Goal: Book appointment/travel/reservation

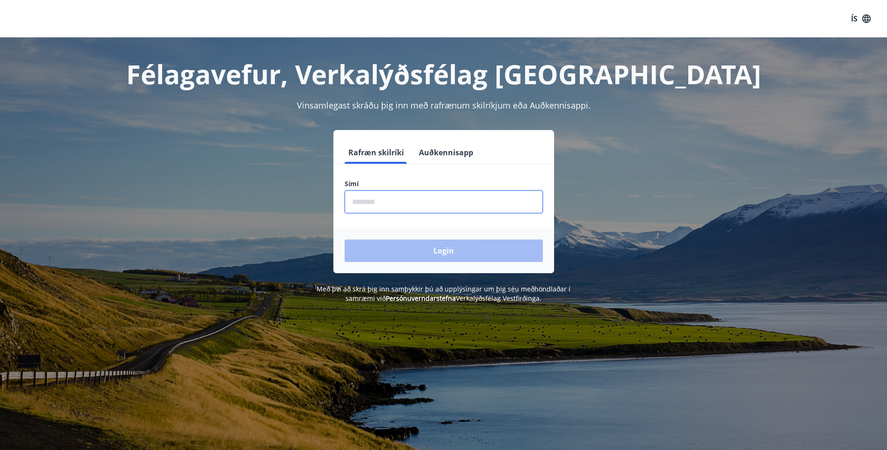
click at [352, 203] on input "phone" at bounding box center [443, 201] width 198 height 23
type input "********"
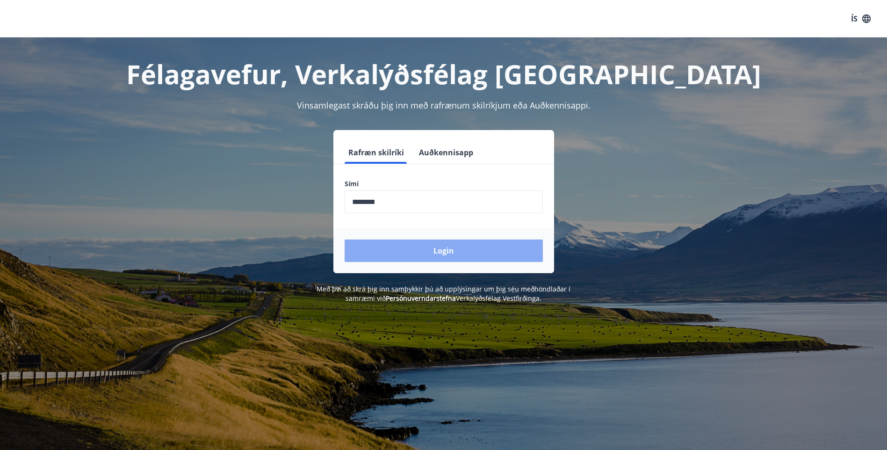
click at [451, 251] on button "Login" at bounding box center [443, 250] width 198 height 22
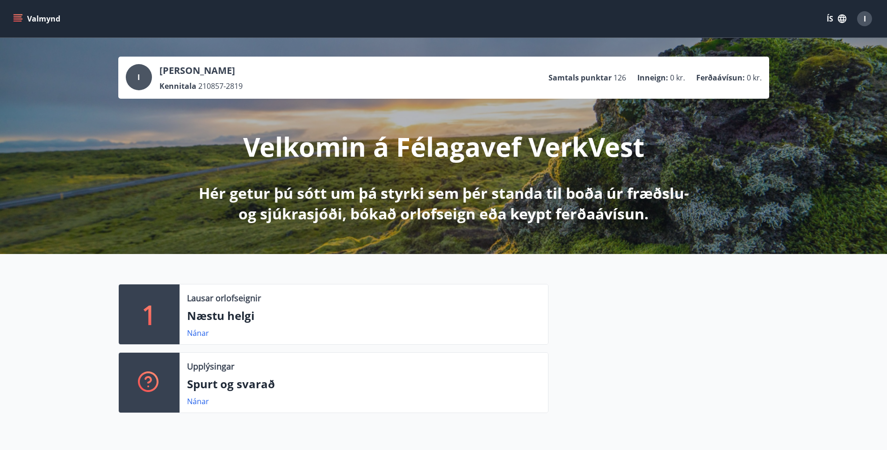
click at [36, 14] on button "Valmynd" at bounding box center [37, 18] width 53 height 17
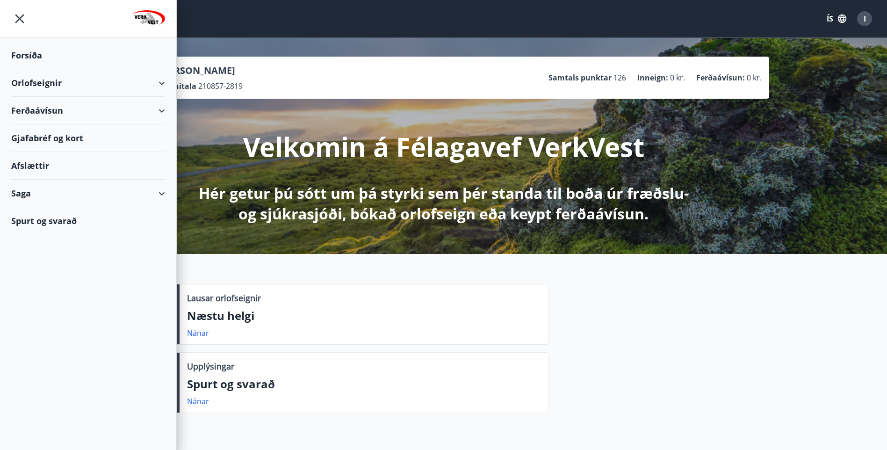
click at [165, 82] on div "Orlofseignir" at bounding box center [88, 83] width 154 height 28
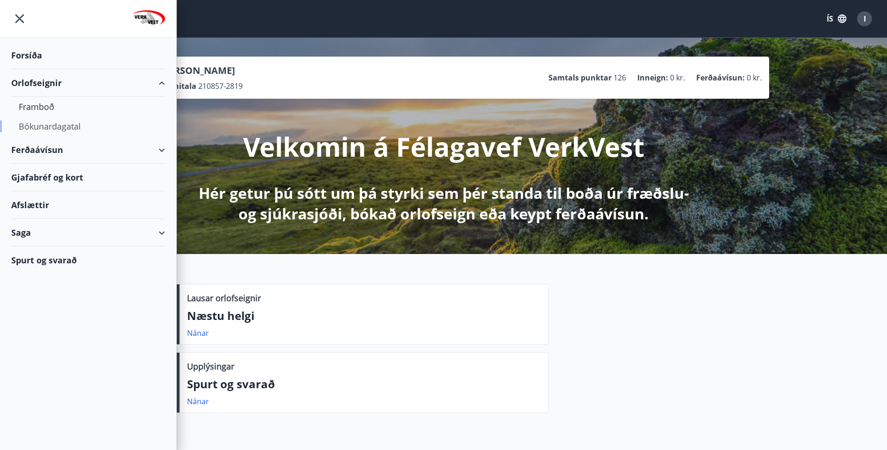
click at [46, 125] on div "Bókunardagatal" at bounding box center [88, 126] width 139 height 20
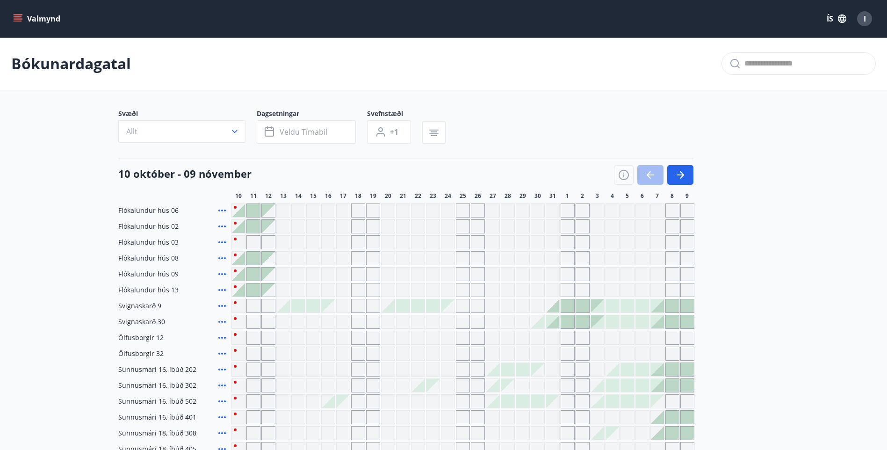
click at [680, 173] on icon "button" at bounding box center [679, 174] width 11 height 11
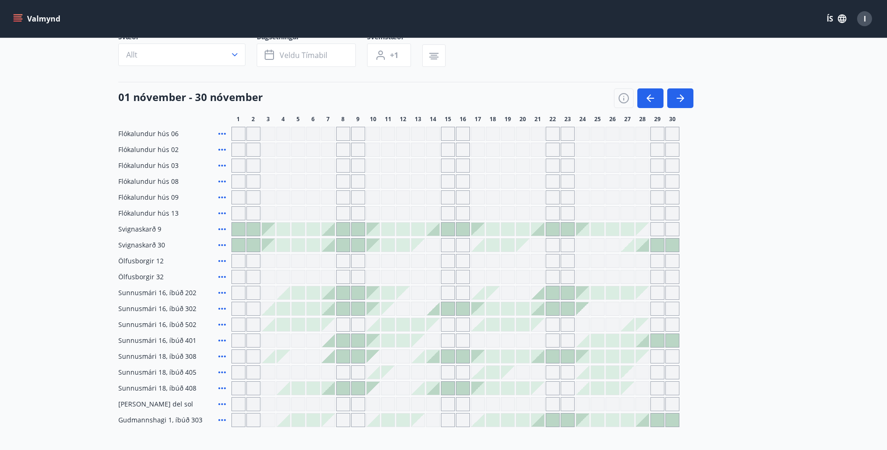
scroll to position [76, 0]
click at [649, 94] on icon "button" at bounding box center [649, 98] width 11 height 11
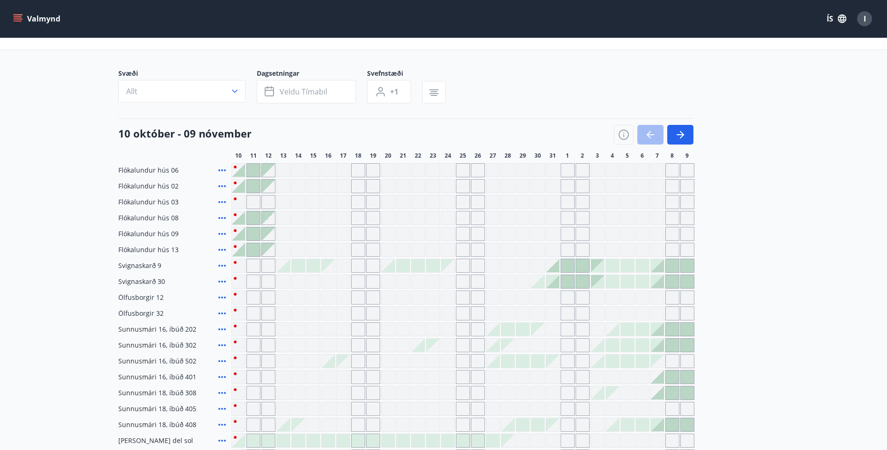
scroll to position [0, 0]
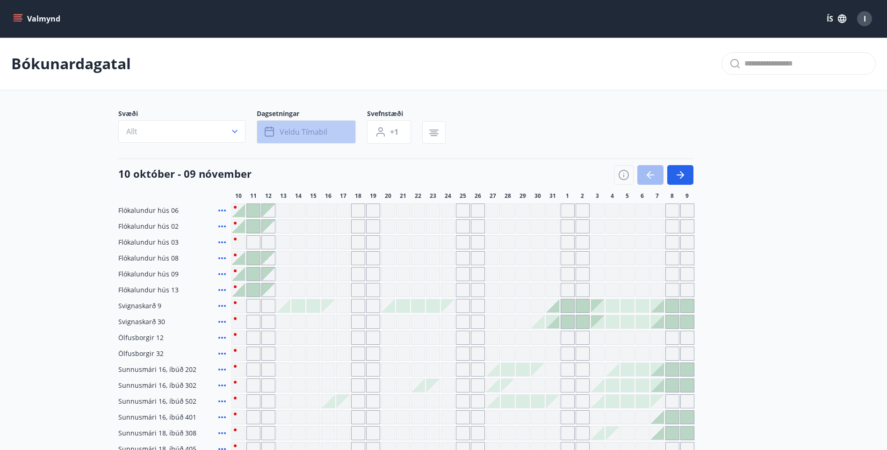
click at [287, 130] on span "Veldu tímabil" at bounding box center [303, 132] width 48 height 10
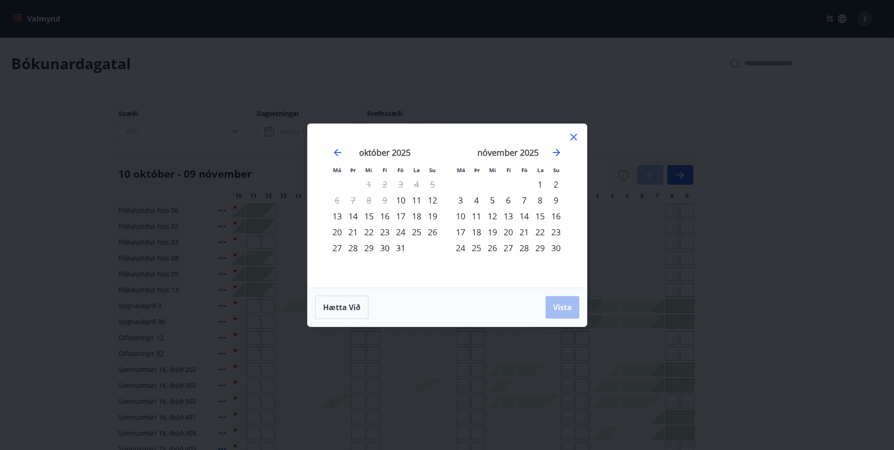
click at [415, 229] on div "25" at bounding box center [416, 232] width 16 height 16
click at [400, 232] on div "24" at bounding box center [401, 232] width 16 height 16
click at [556, 302] on span "Vista" at bounding box center [562, 307] width 19 height 10
click at [400, 245] on div "31" at bounding box center [401, 248] width 16 height 16
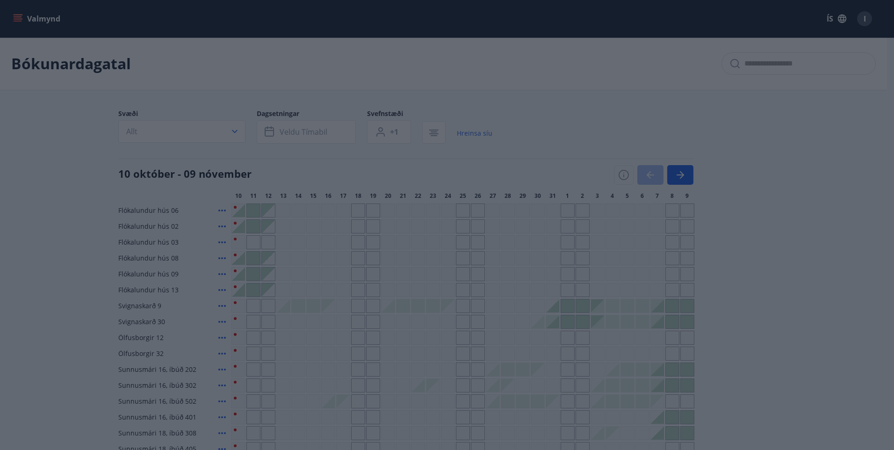
click at [233, 131] on div "Má Þr Mi Fi Fö La Su Má Þr Mi Fi Fö La Su [DATE] 1 2 3 4 5 6 7 8 9 10 11 12 13 …" at bounding box center [447, 225] width 894 height 450
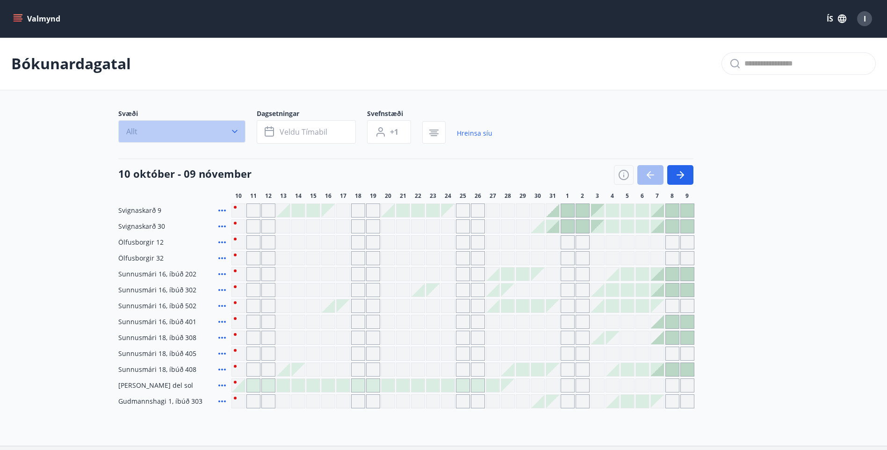
click at [236, 130] on icon "button" at bounding box center [234, 131] width 9 height 9
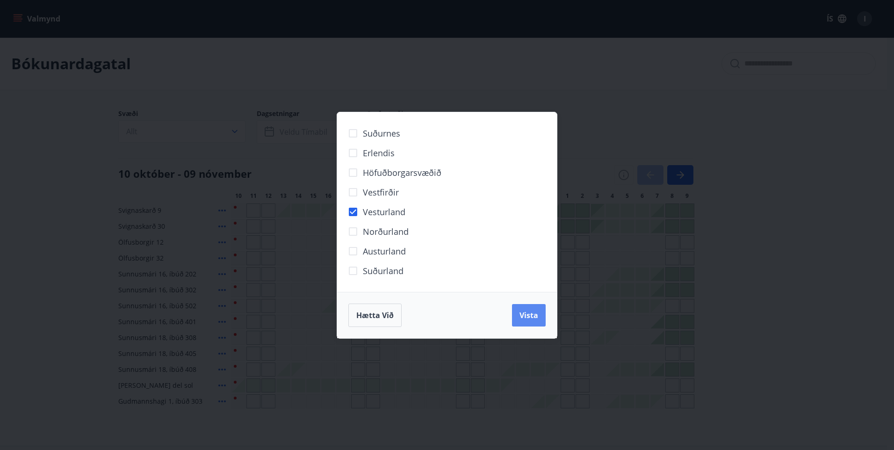
click at [523, 315] on span "Vista" at bounding box center [528, 315] width 19 height 10
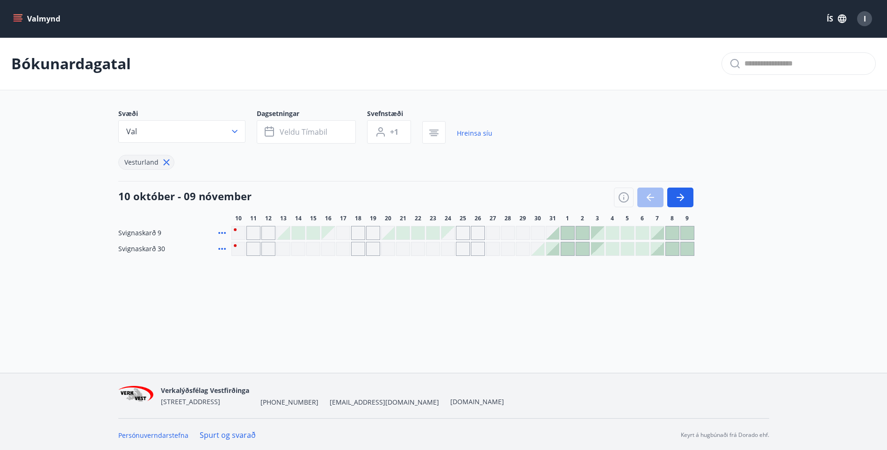
click at [449, 232] on div "Gráir dagar eru ekki bókanlegir" at bounding box center [447, 232] width 13 height 13
click at [451, 233] on div "Gráir dagar eru ekki bókanlegir" at bounding box center [447, 231] width 13 height 13
click at [345, 247] on div "Gráir dagar eru ekki bókanlegir" at bounding box center [343, 249] width 14 height 14
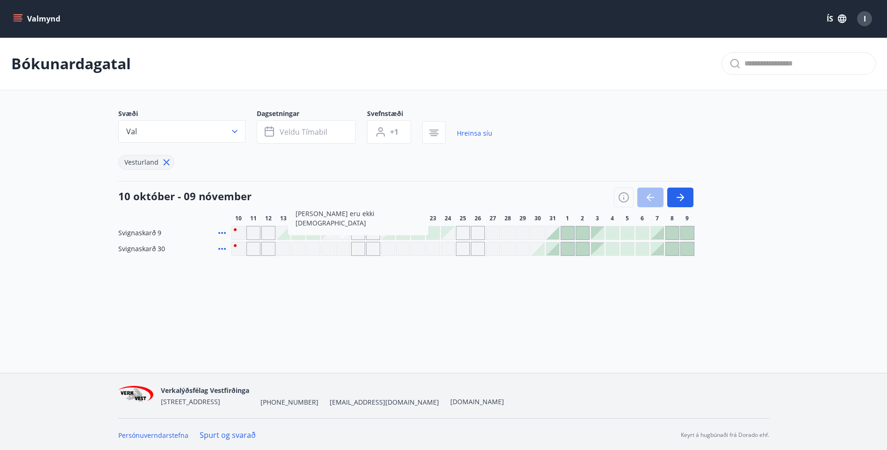
click at [456, 187] on div "10 október - 09 nóvember" at bounding box center [405, 194] width 575 height 26
click at [555, 234] on div at bounding box center [552, 232] width 13 height 13
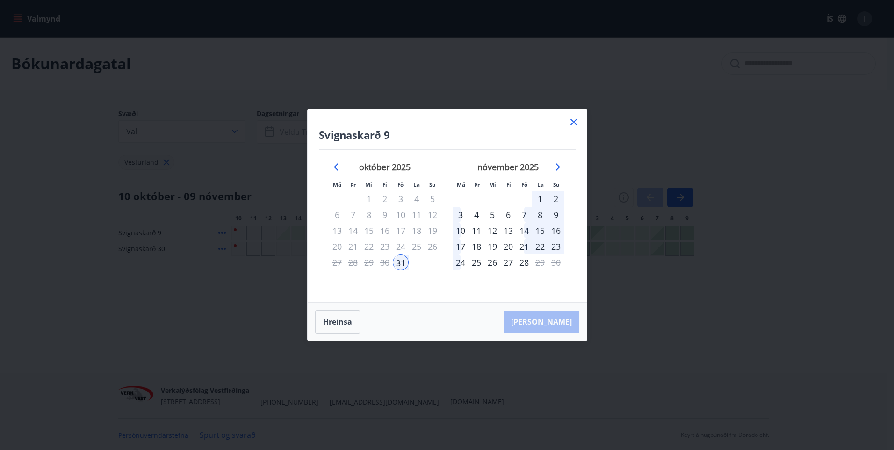
click at [574, 120] on icon at bounding box center [573, 121] width 11 height 11
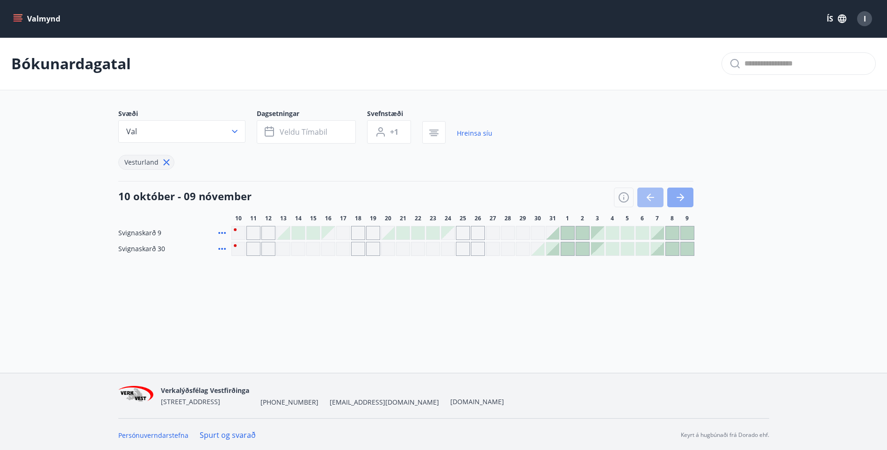
click at [677, 197] on icon "button" at bounding box center [679, 197] width 7 height 1
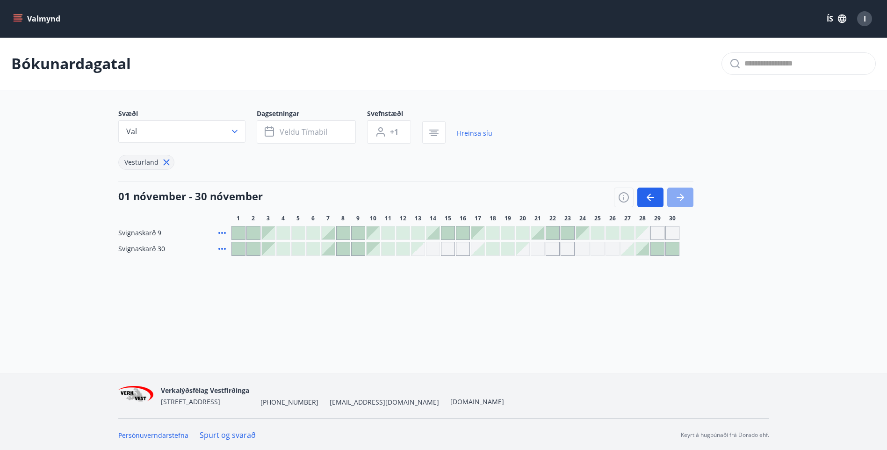
click at [680, 193] on icon "button" at bounding box center [679, 197] width 11 height 11
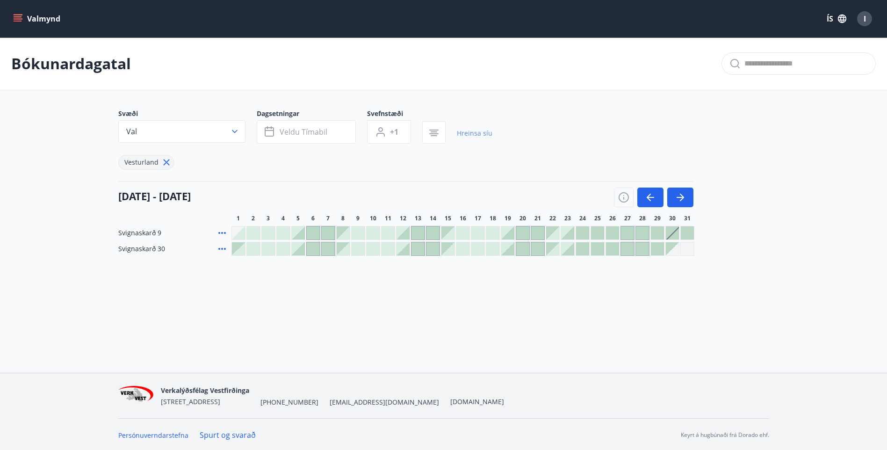
click at [464, 133] on link "Hreinsa síu" at bounding box center [475, 133] width 36 height 21
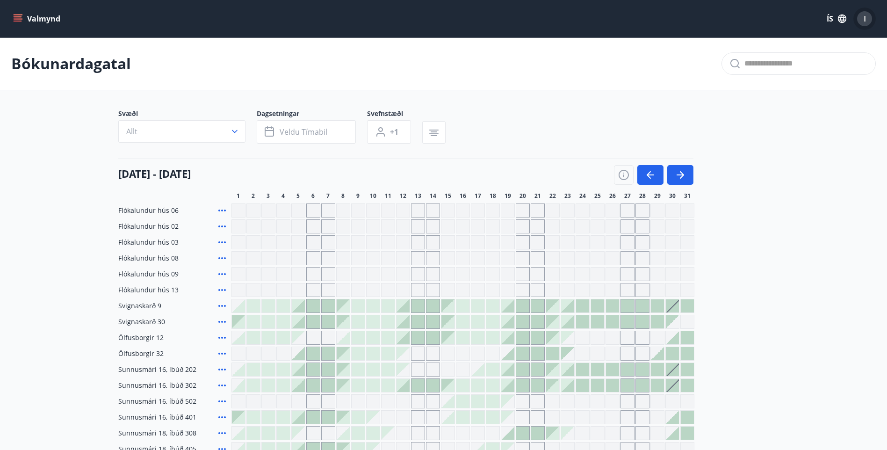
click at [865, 18] on span "I" at bounding box center [864, 19] width 2 height 10
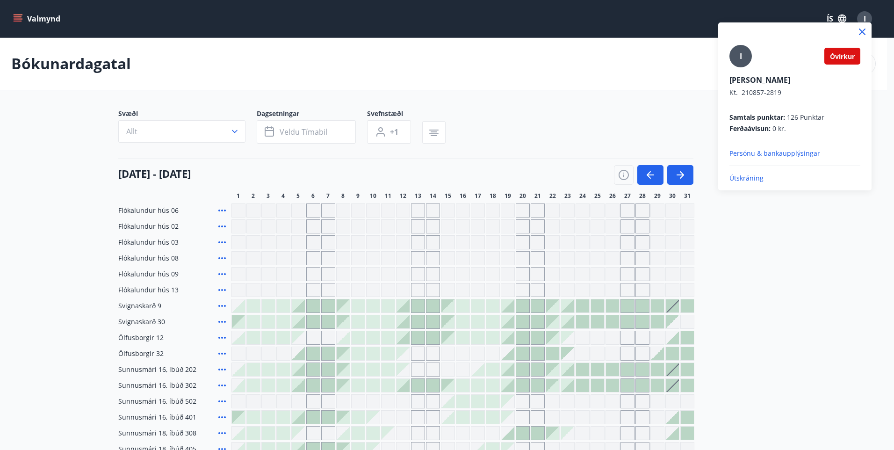
click at [740, 176] on p "Útskráning" at bounding box center [794, 177] width 131 height 9
